Goal: Use online tool/utility: Utilize a website feature to perform a specific function

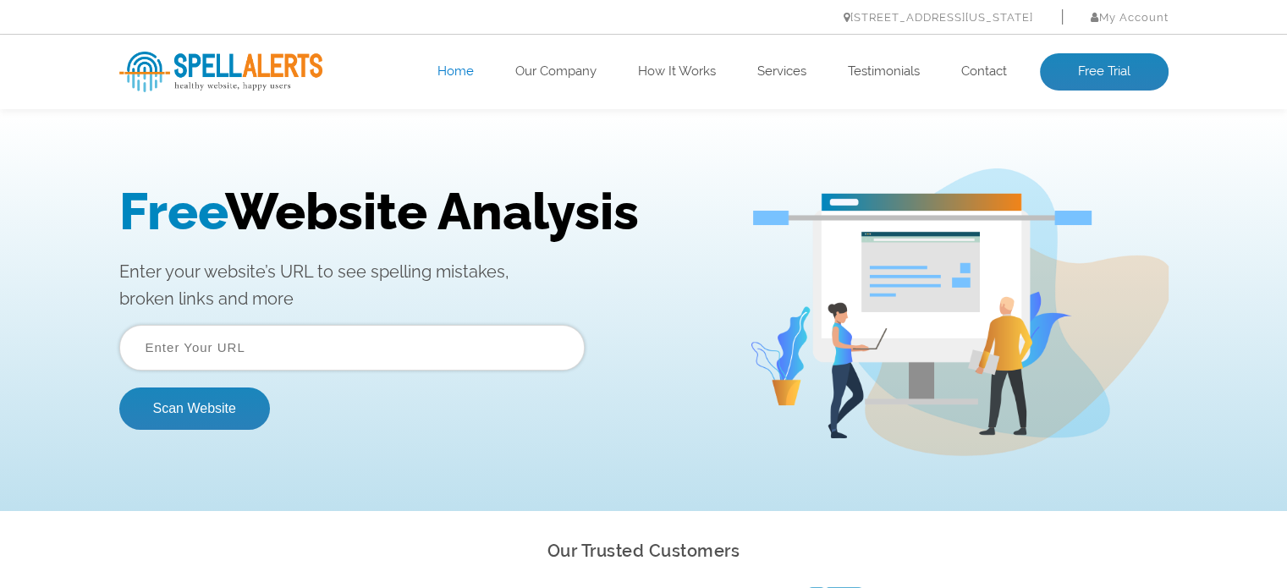
click at [228, 333] on input "text" at bounding box center [351, 348] width 465 height 46
paste input "[URL][DOMAIN_NAME]"
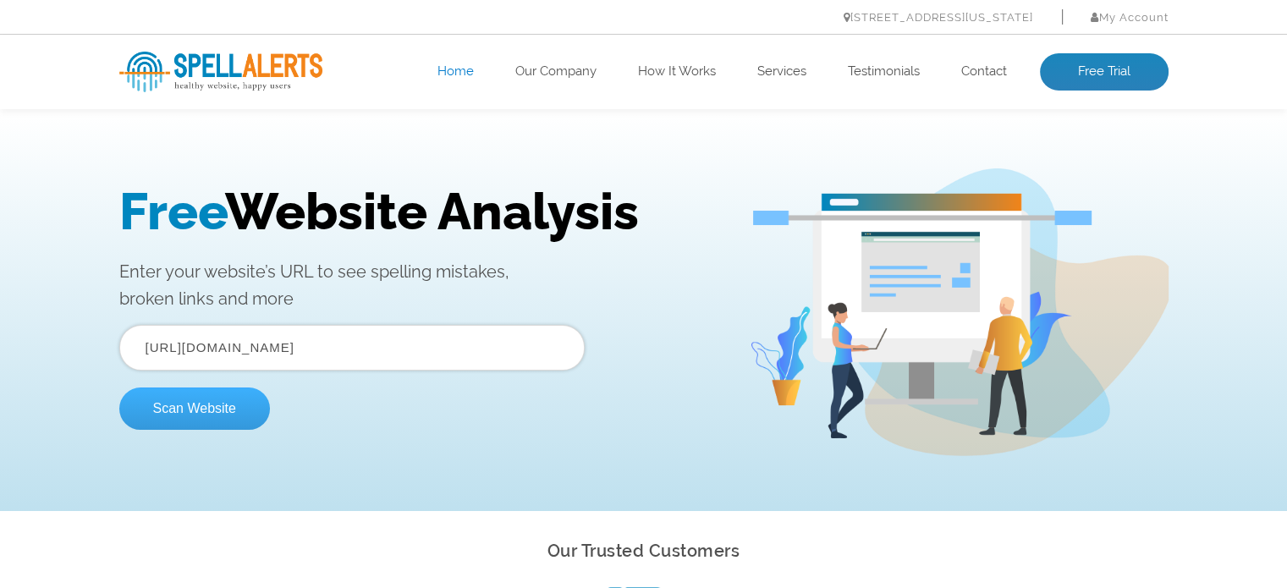
type input "[URL][DOMAIN_NAME]"
click at [223, 408] on button "Scan Website" at bounding box center [194, 409] width 151 height 42
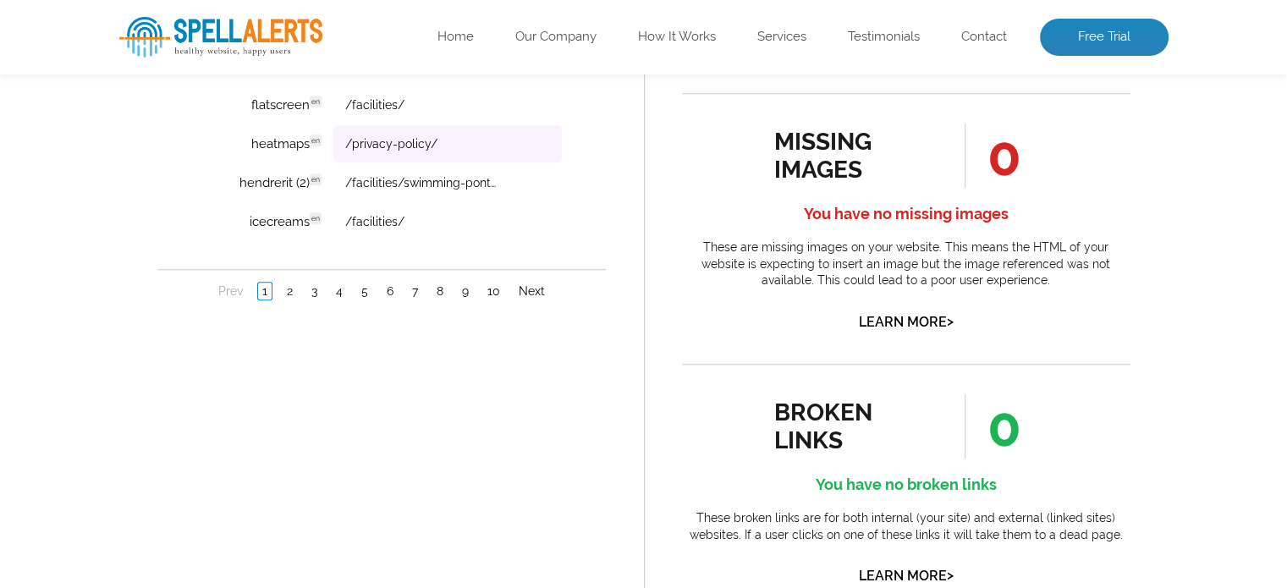
scroll to position [1608, 0]
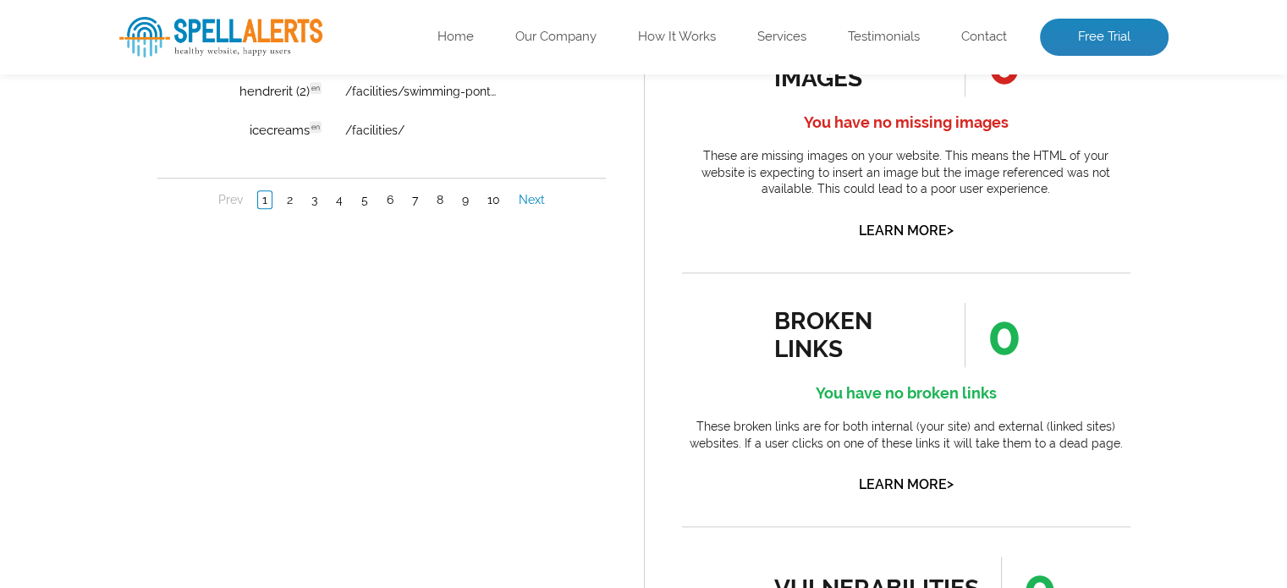
click at [528, 194] on link "Next" at bounding box center [531, 200] width 35 height 17
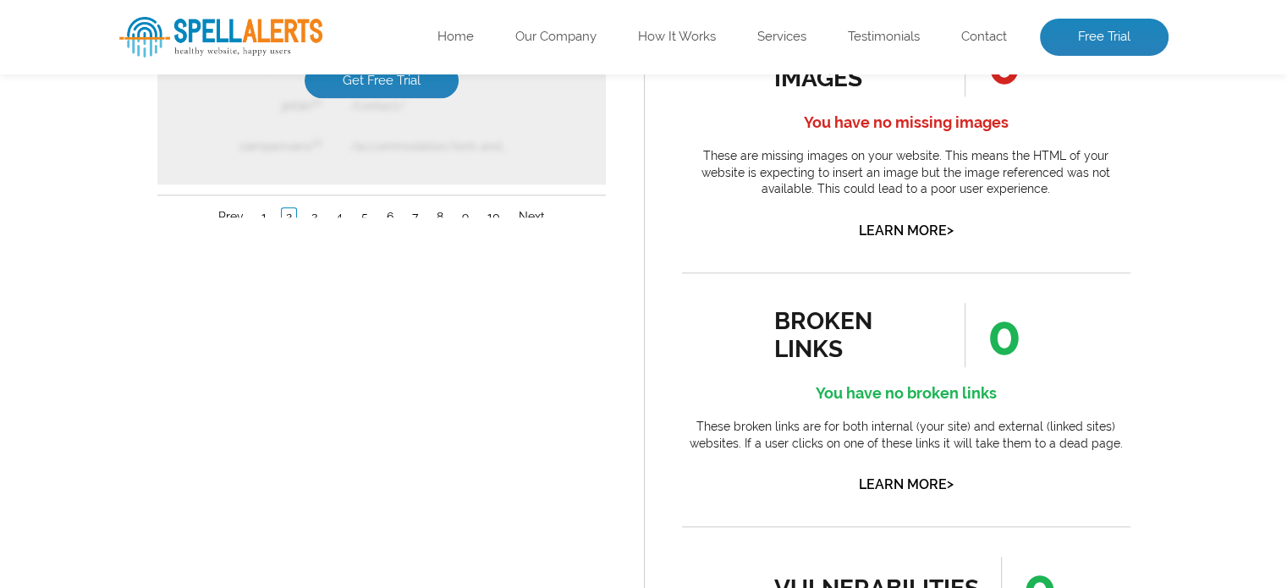
scroll to position [0, 0]
click at [528, 195] on nav "Prev 1 2 3 4 5 6 7 8 9 10 Next" at bounding box center [381, 217] width 449 height 44
click at [265, 209] on link "1" at bounding box center [263, 217] width 14 height 17
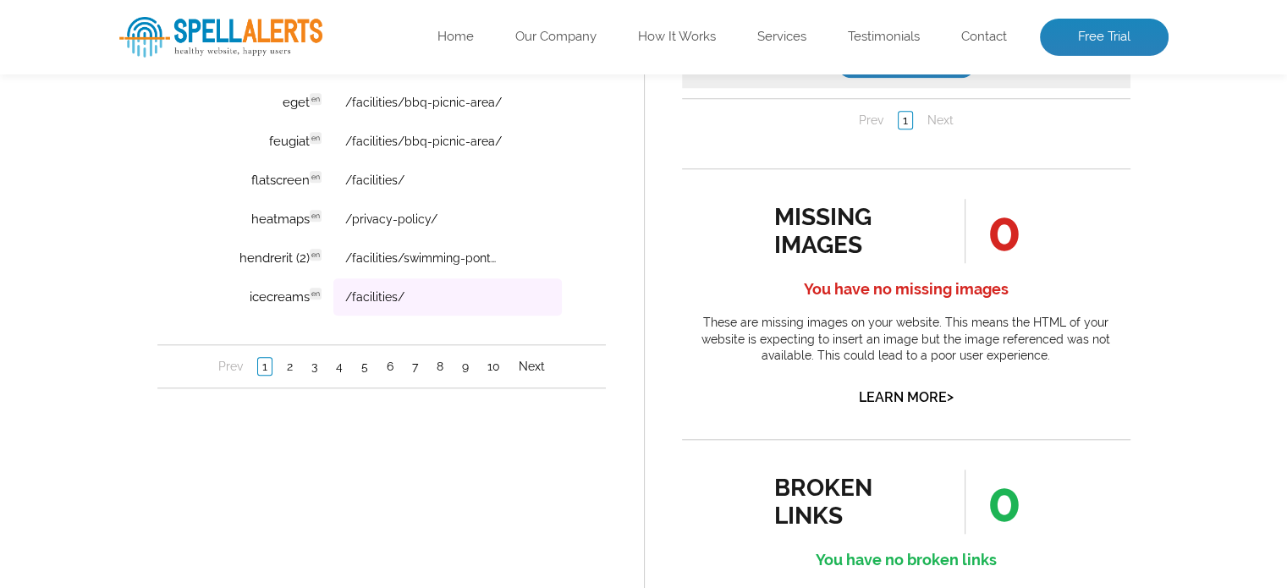
scroll to position [1439, 0]
